Goal: Task Accomplishment & Management: Manage account settings

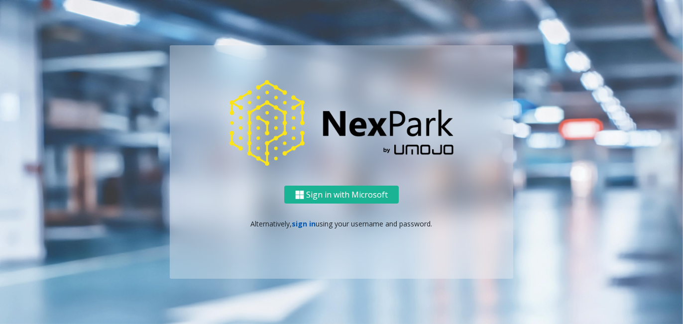
click at [300, 224] on link "sign in" at bounding box center [304, 223] width 24 height 9
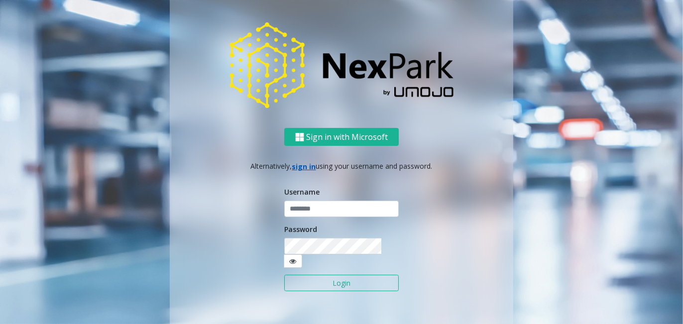
click at [313, 218] on input "text" at bounding box center [341, 209] width 115 height 17
type input "********"
click at [284, 275] on button "Login" at bounding box center [341, 283] width 115 height 17
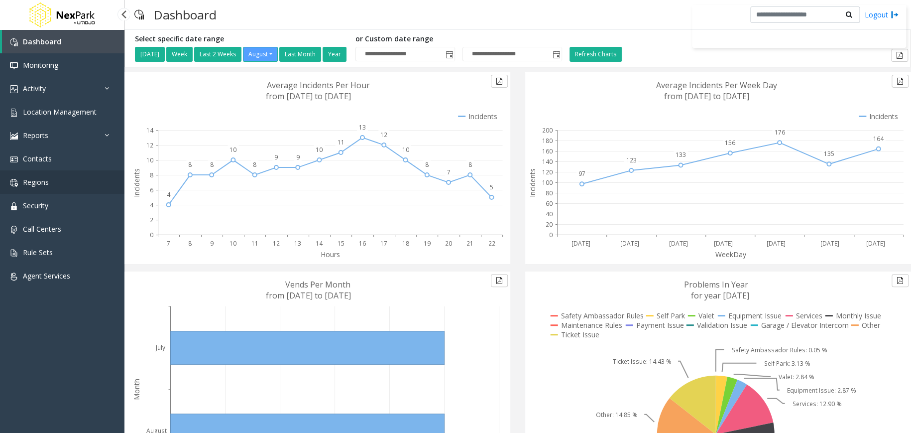
click at [64, 192] on link "Regions" at bounding box center [62, 181] width 124 height 23
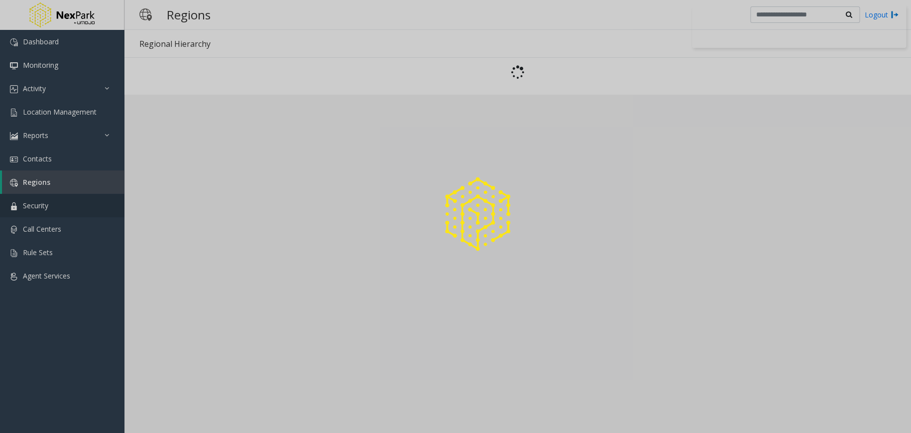
click at [57, 210] on link "Security" at bounding box center [62, 205] width 124 height 23
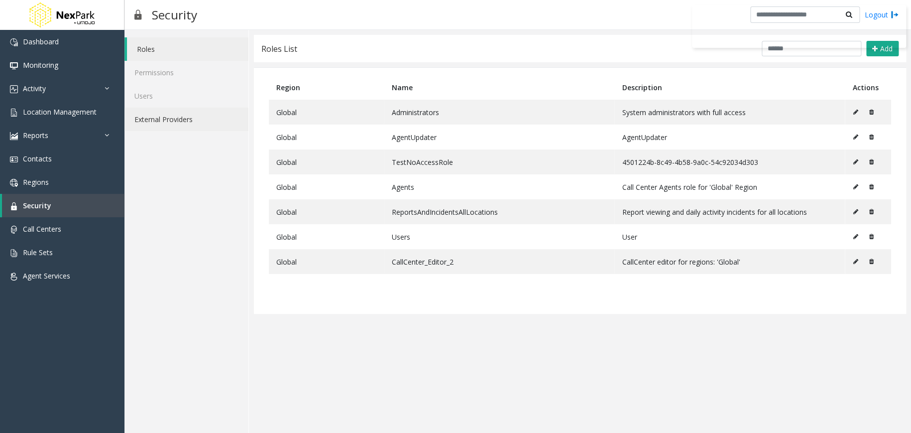
click at [189, 112] on link "External Providers" at bounding box center [186, 119] width 124 height 23
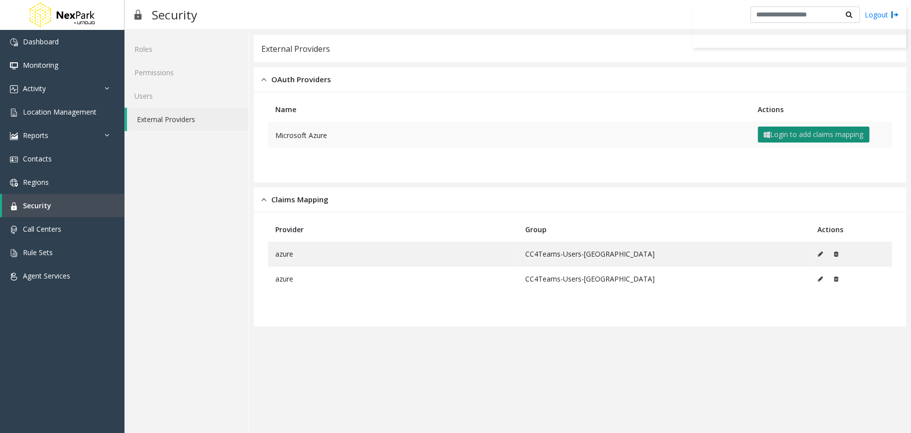
click at [683, 138] on button "Login to add claims mapping" at bounding box center [814, 134] width 112 height 16
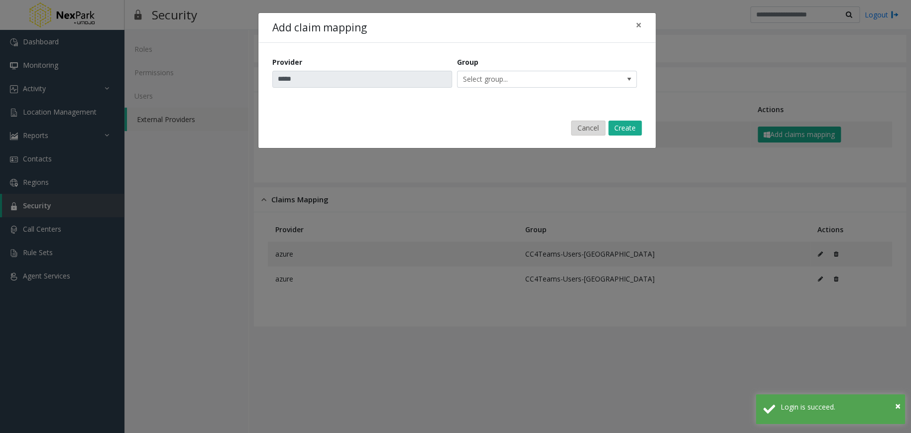
click at [587, 129] on button "Cancel" at bounding box center [588, 128] width 34 height 15
